Goal: Task Accomplishment & Management: Manage account settings

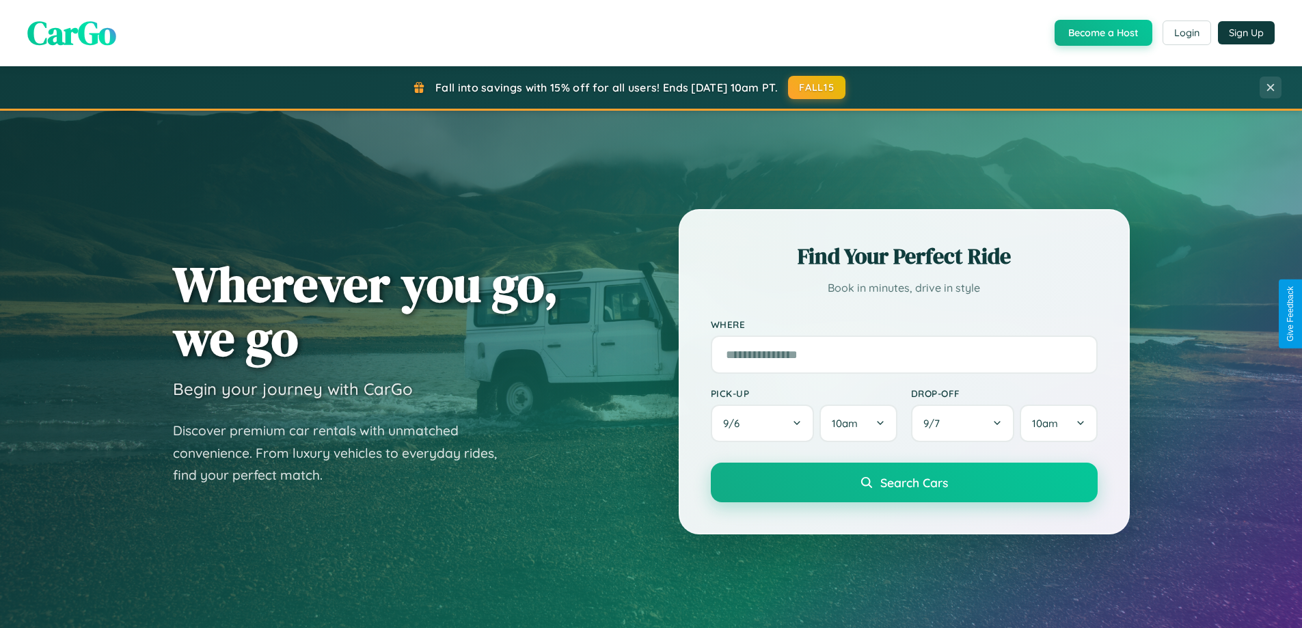
scroll to position [589, 0]
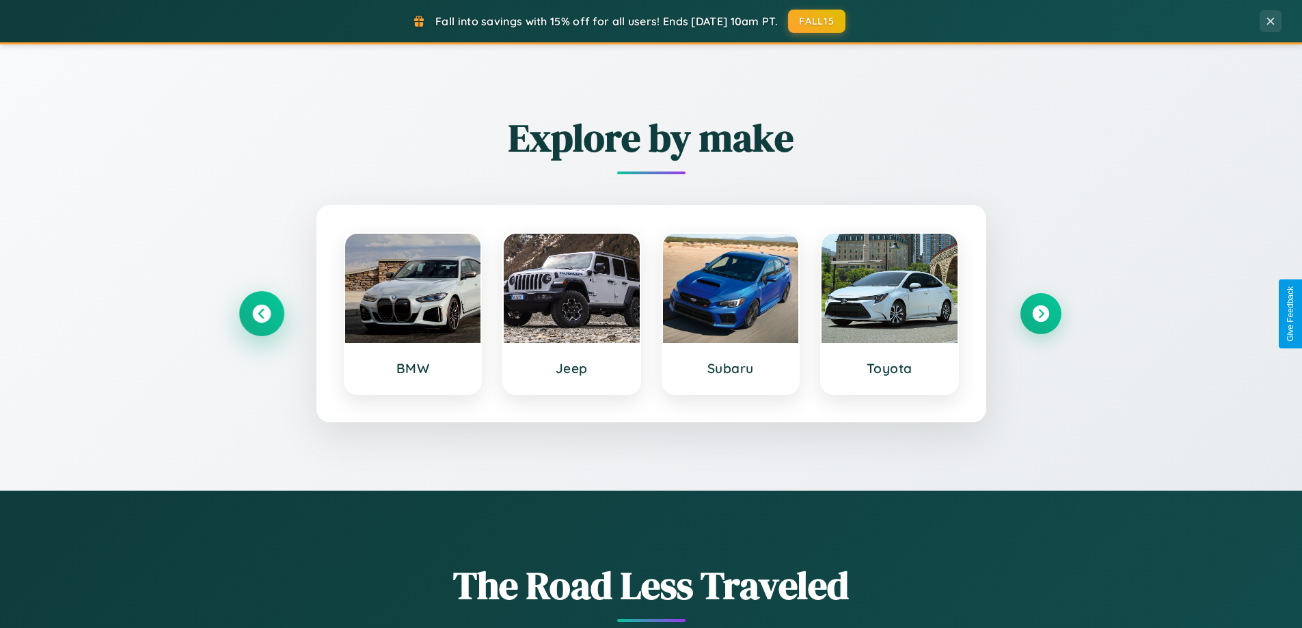
click at [261, 314] on icon at bounding box center [261, 314] width 18 height 18
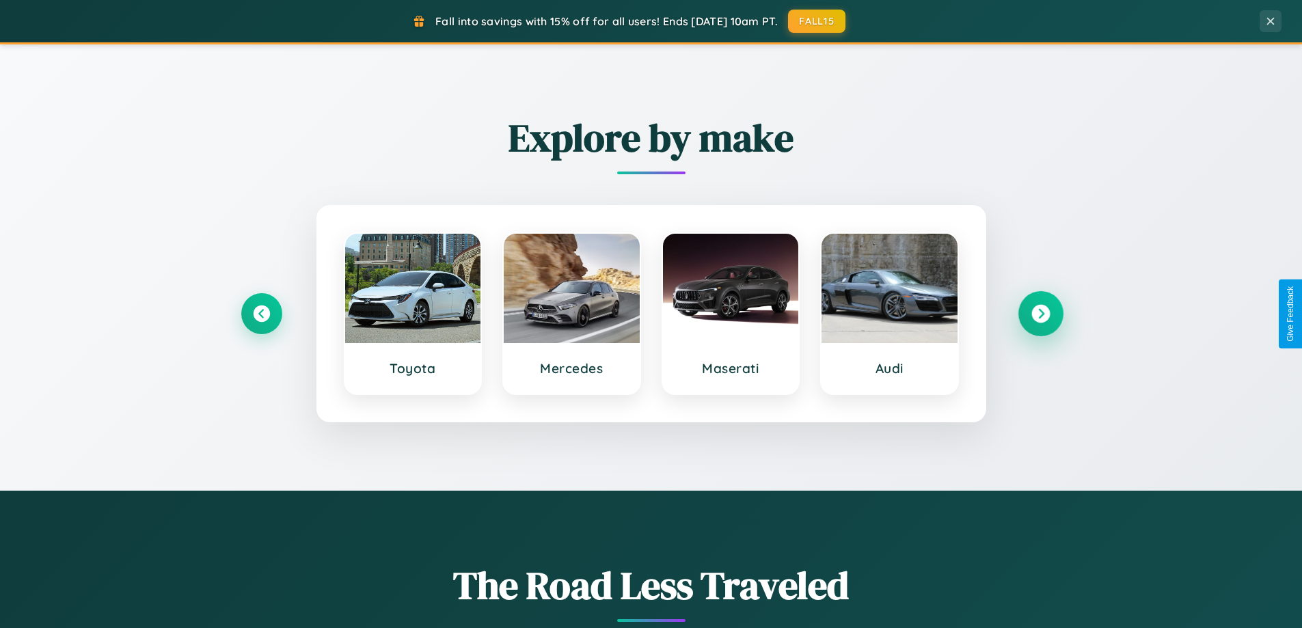
click at [1040, 314] on icon at bounding box center [1040, 314] width 18 height 18
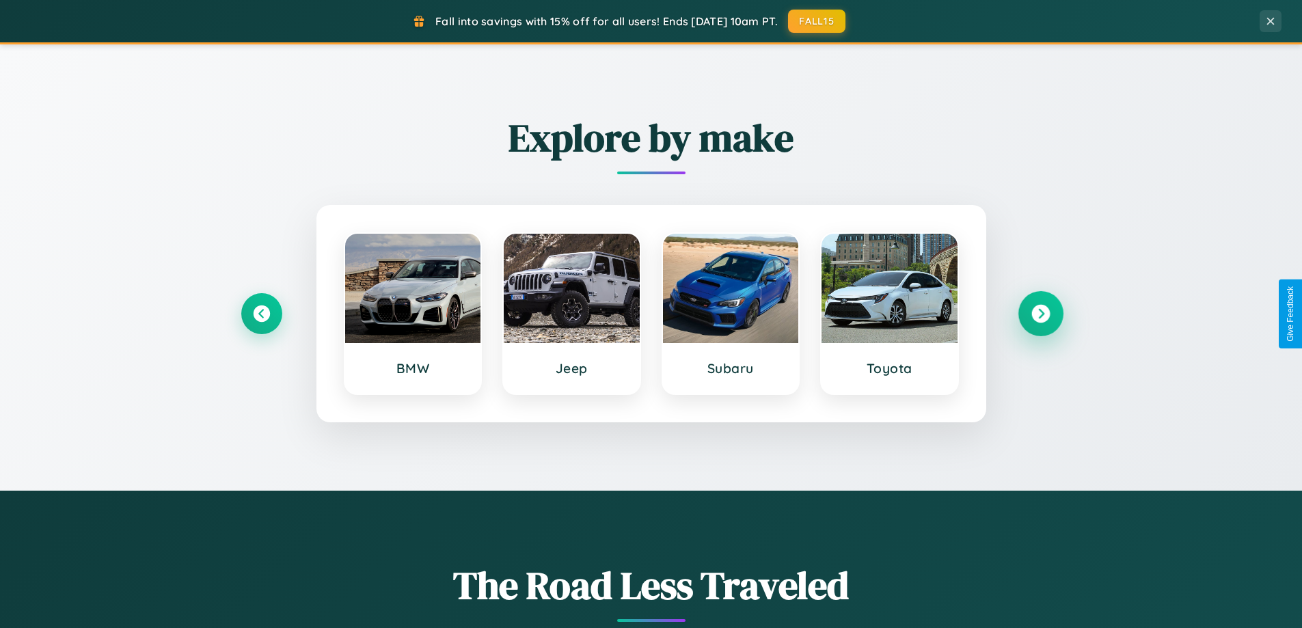
click at [1040, 314] on icon at bounding box center [1040, 314] width 18 height 18
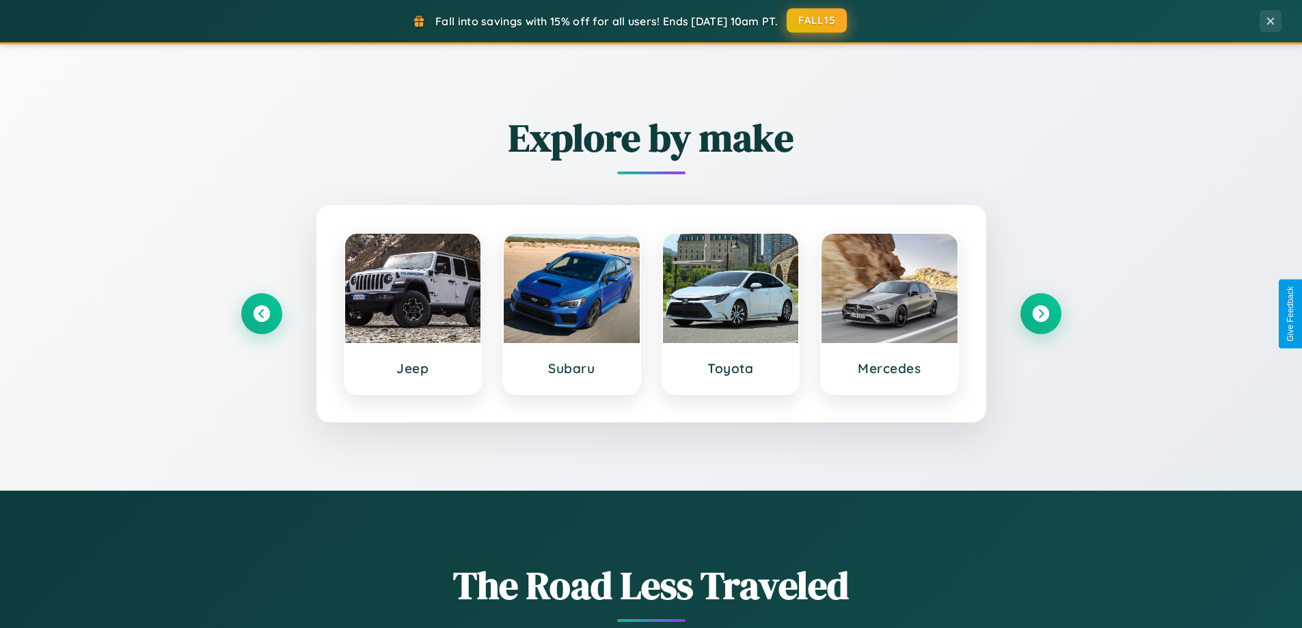
click at [817, 20] on button "FALL15" at bounding box center [816, 20] width 60 height 25
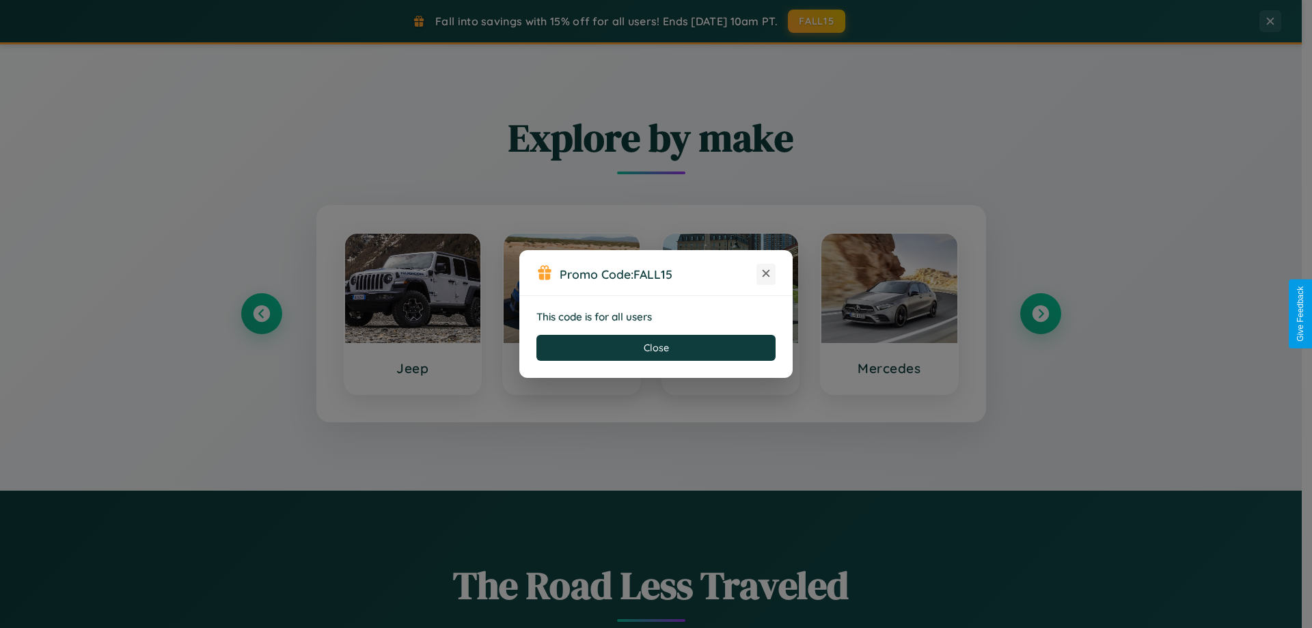
click at [766, 274] on icon at bounding box center [766, 273] width 14 height 14
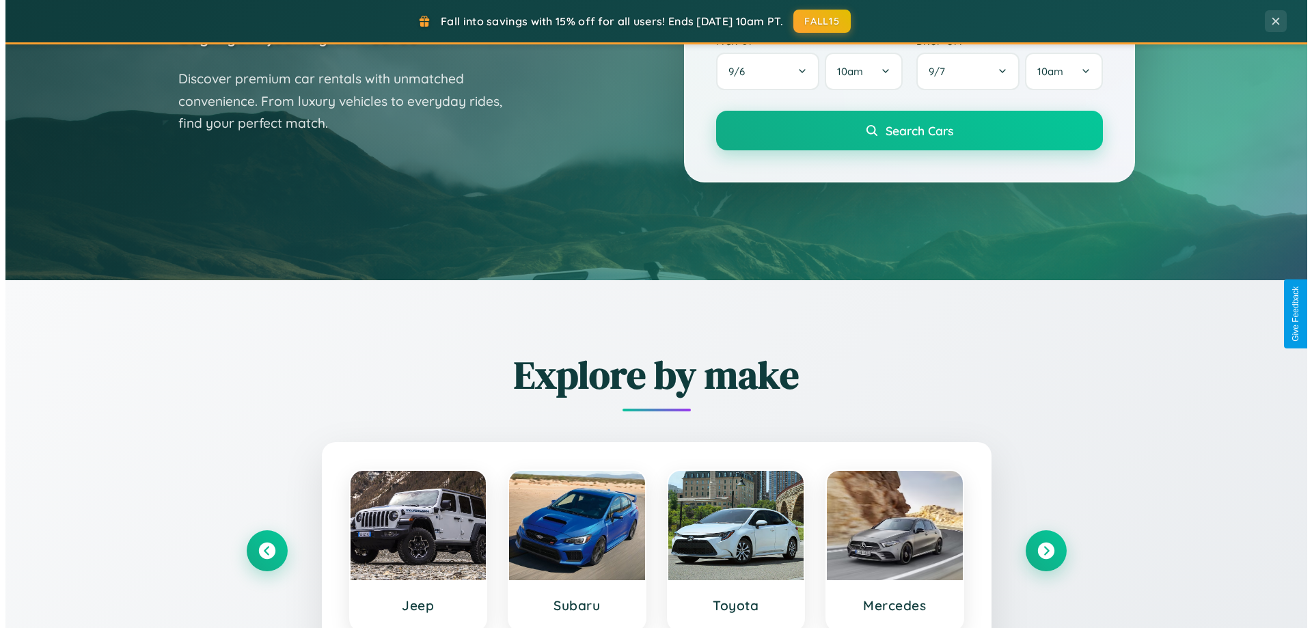
scroll to position [0, 0]
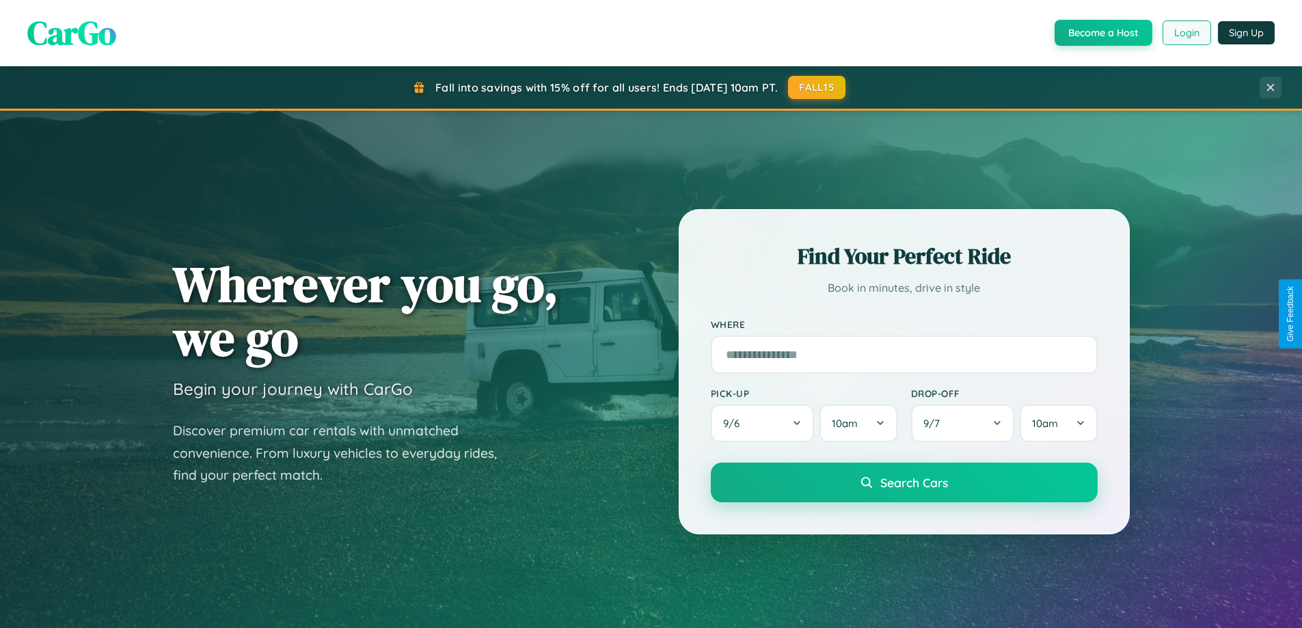
click at [1185, 33] on button "Login" at bounding box center [1186, 32] width 49 height 25
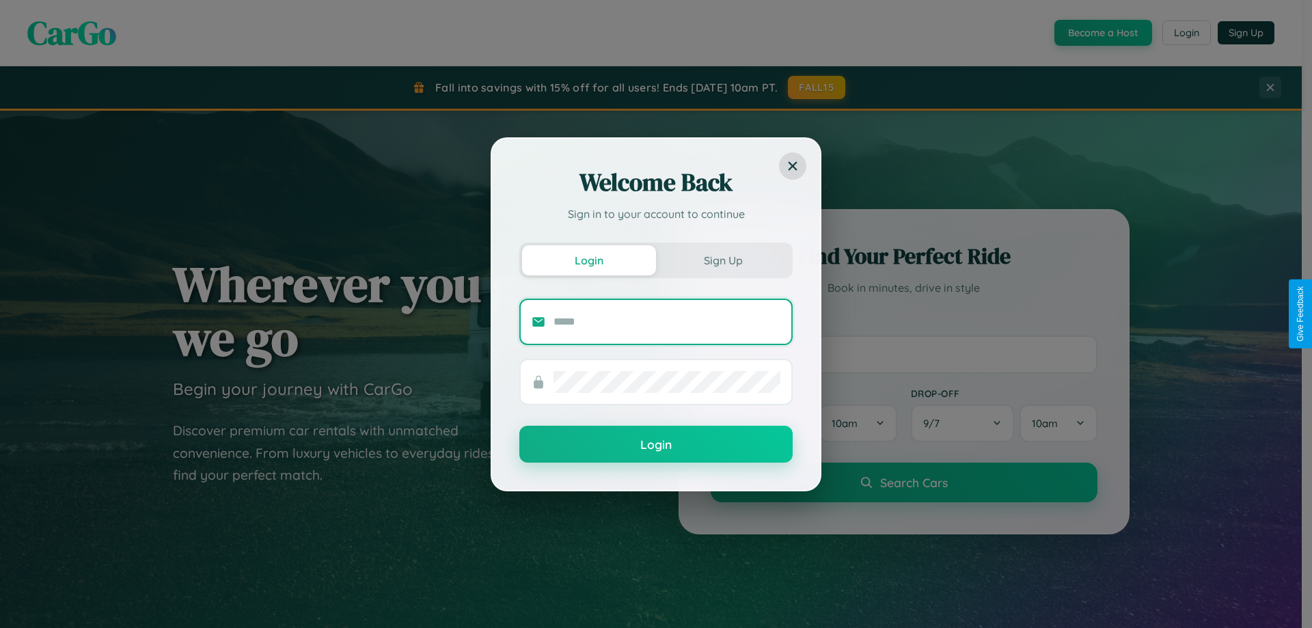
click at [667, 321] on input "text" at bounding box center [666, 322] width 227 height 22
type input "**********"
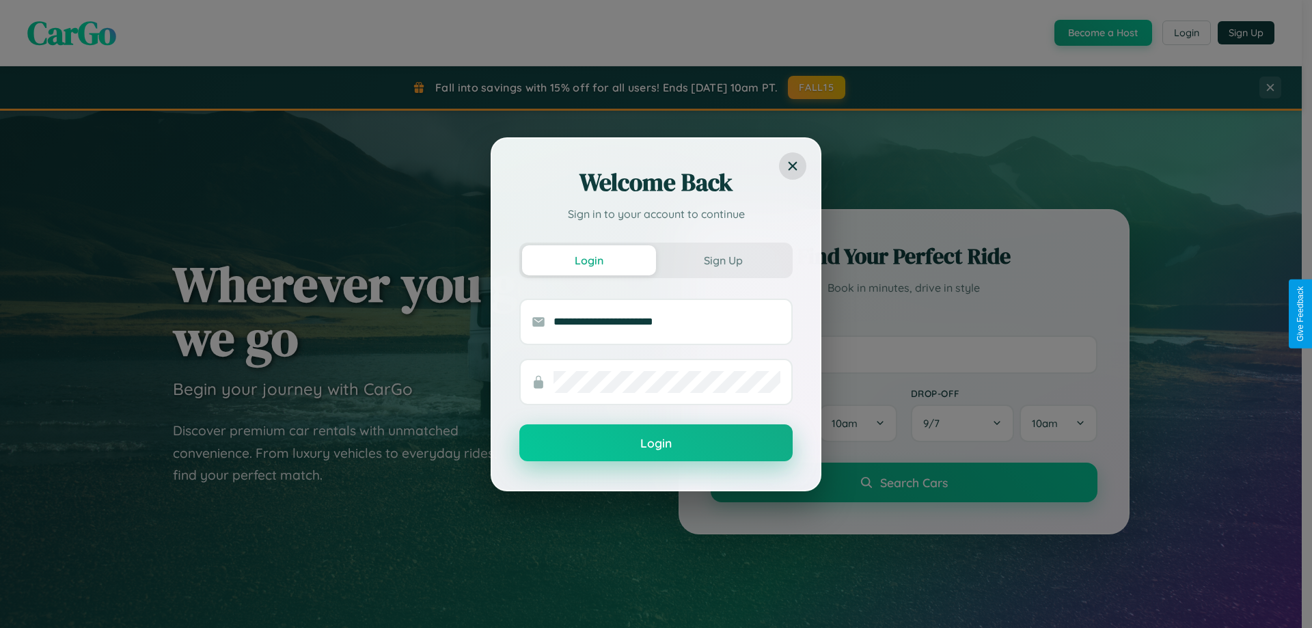
click at [656, 443] on button "Login" at bounding box center [655, 442] width 273 height 37
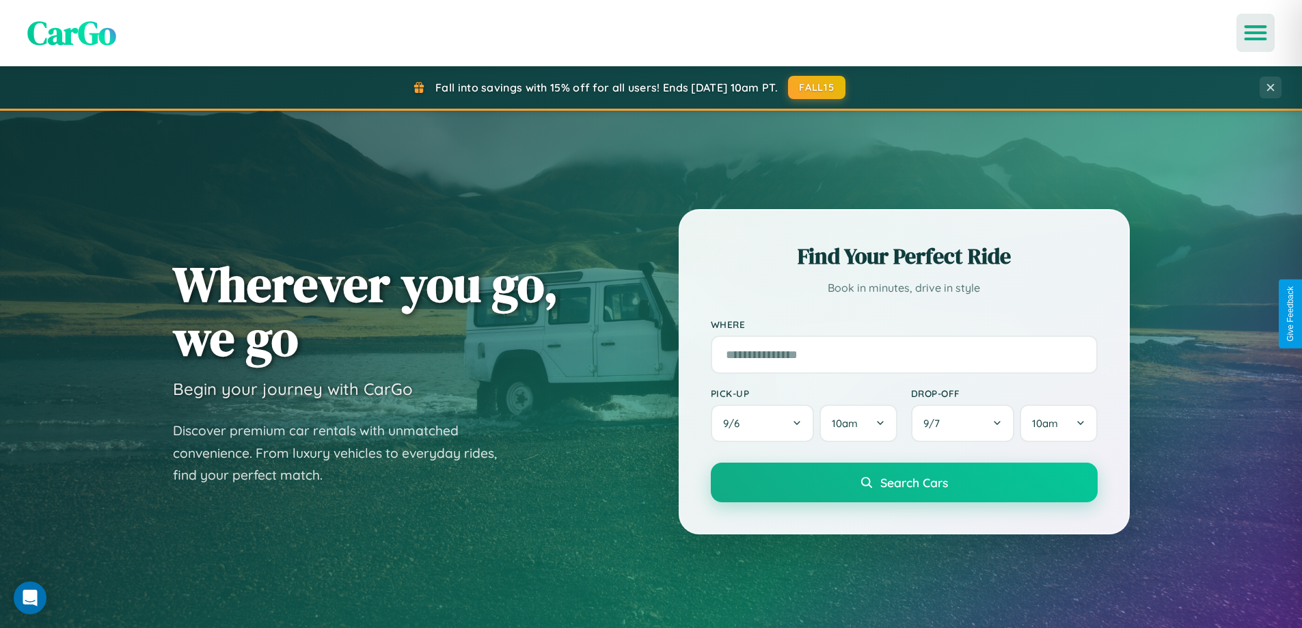
click at [1255, 33] on icon "Open menu" at bounding box center [1256, 33] width 20 height 12
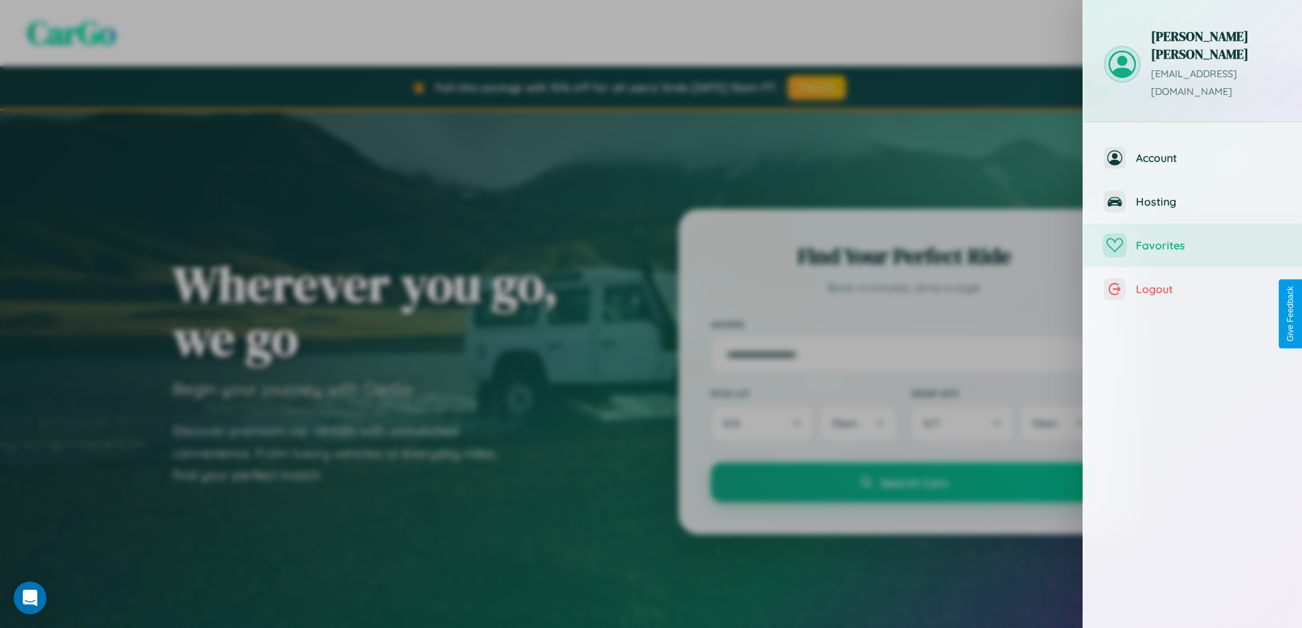
click at [1192, 238] on span "Favorites" at bounding box center [1209, 245] width 146 height 14
